Goal: Check status: Check status

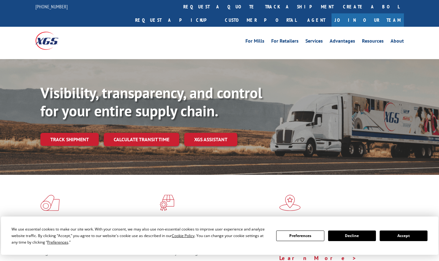
click at [62, 134] on div "Visibility, transparency, and control for your entire supply chain. Track shipm…" at bounding box center [239, 127] width 398 height 87
click at [394, 237] on button "Accept" at bounding box center [403, 235] width 48 height 11
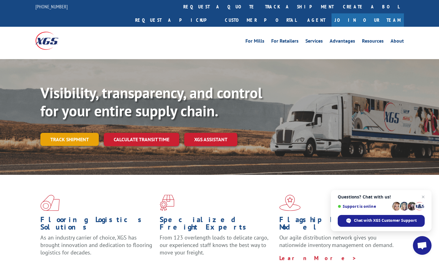
click at [79, 133] on link "Track shipment" at bounding box center [69, 139] width 58 height 13
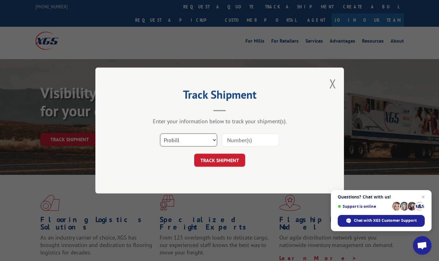
click at [203, 141] on select "Select category... Probill BOL PO" at bounding box center [188, 139] width 57 height 13
select select "bol"
click at [160, 133] on select "Select category... Probill BOL PO" at bounding box center [188, 139] width 57 height 13
click at [234, 141] on input at bounding box center [250, 139] width 57 height 13
paste input "4084857"
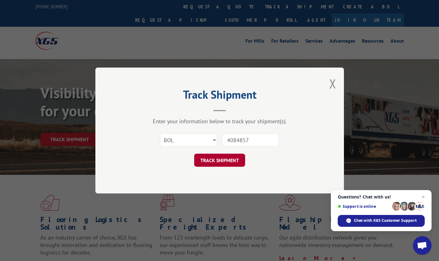
type input "4084857"
click at [226, 154] on button "TRACK SHIPMENT" at bounding box center [219, 159] width 51 height 13
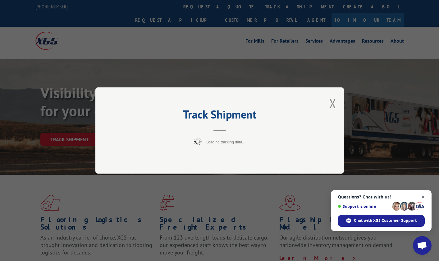
click at [422, 195] on span "Close chat" at bounding box center [423, 197] width 8 height 8
